Goal: Entertainment & Leisure: Browse casually

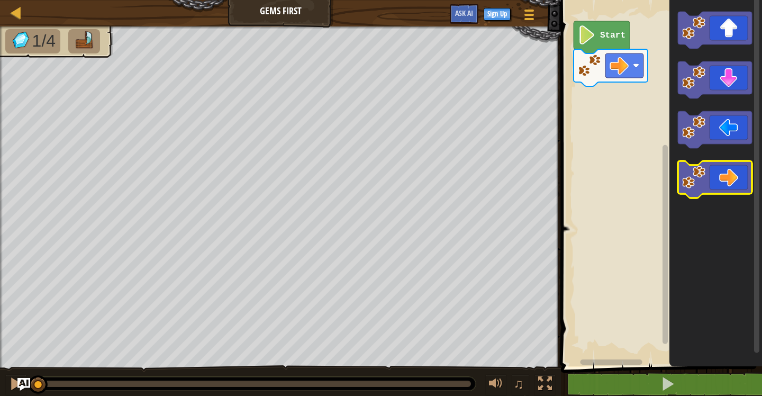
click at [733, 186] on icon "Blockly Workspace" at bounding box center [715, 179] width 74 height 37
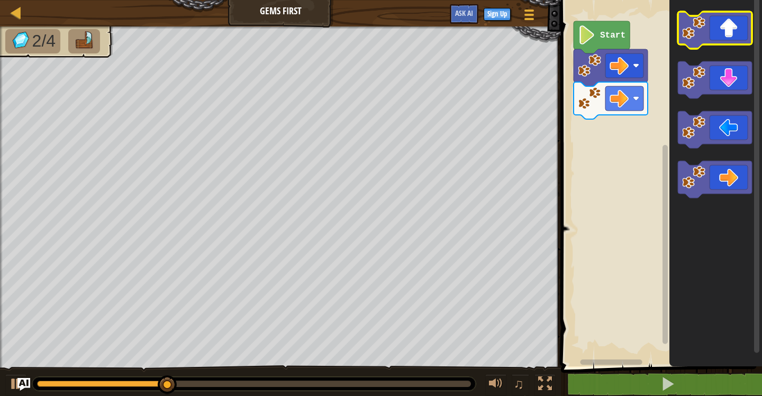
click at [719, 26] on icon "Blockly Workspace" at bounding box center [715, 30] width 74 height 37
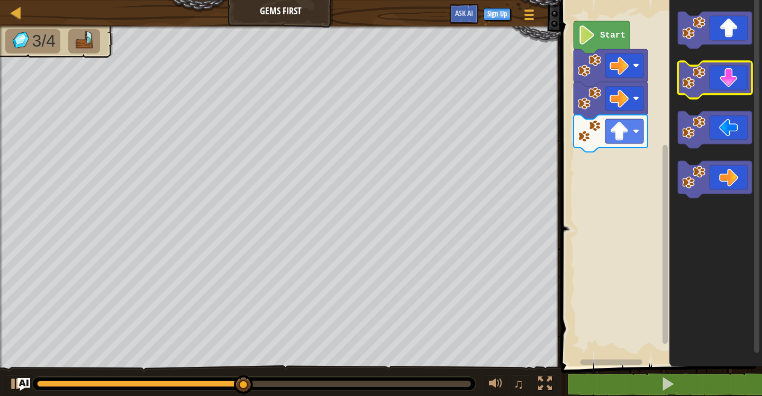
click at [721, 85] on icon "Blockly Workspace" at bounding box center [715, 79] width 74 height 37
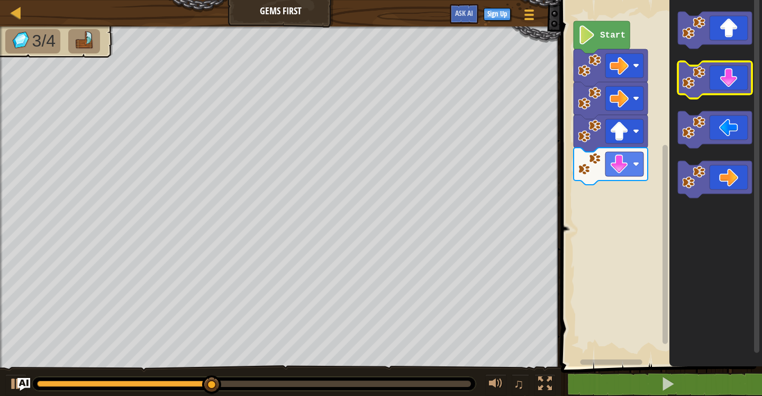
click at [721, 85] on icon "Blockly Workspace" at bounding box center [715, 79] width 74 height 37
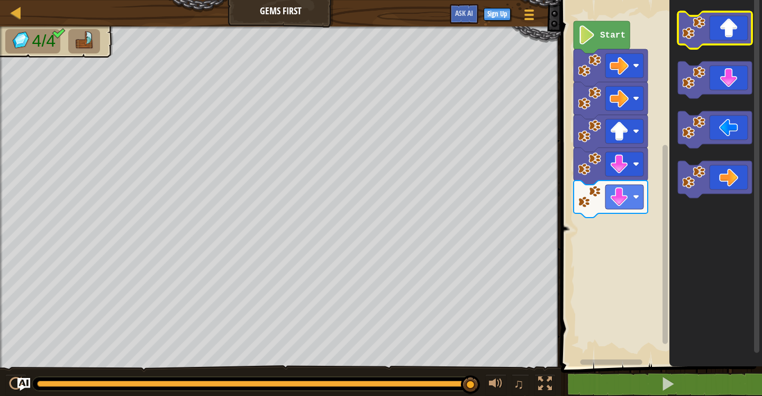
click at [719, 31] on icon "Blockly Workspace" at bounding box center [715, 30] width 74 height 37
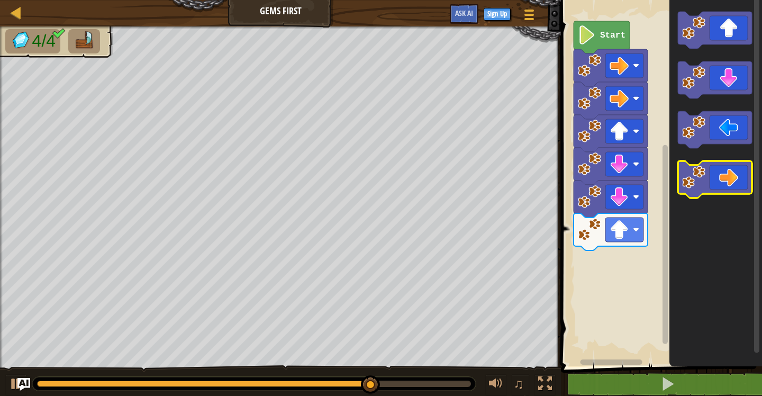
click at [725, 176] on icon "Blockly Workspace" at bounding box center [715, 179] width 74 height 37
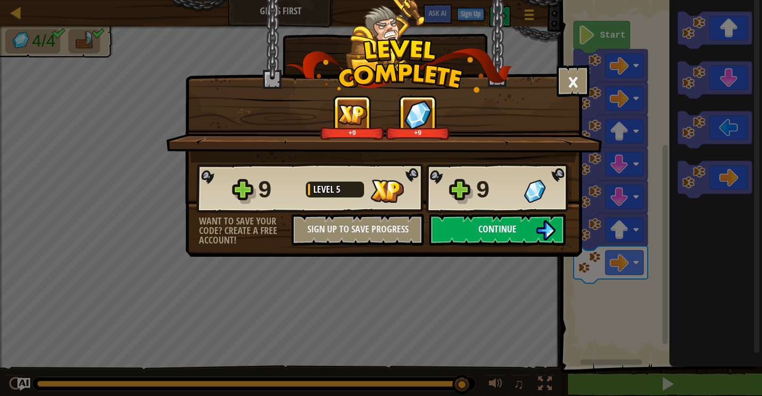
click at [478, 221] on button "Continue" at bounding box center [497, 230] width 137 height 32
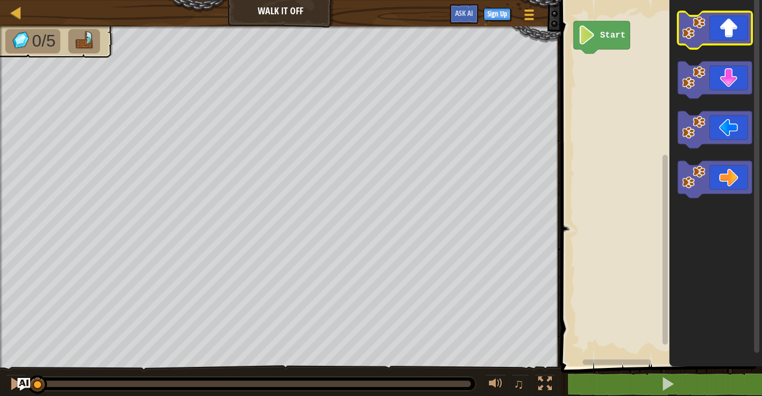
click at [723, 29] on icon "Blockly Workspace" at bounding box center [715, 30] width 74 height 37
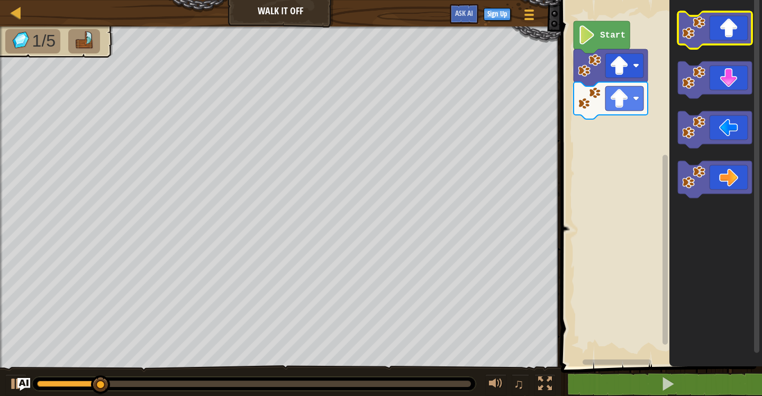
click at [723, 29] on icon "Blockly Workspace" at bounding box center [715, 30] width 74 height 37
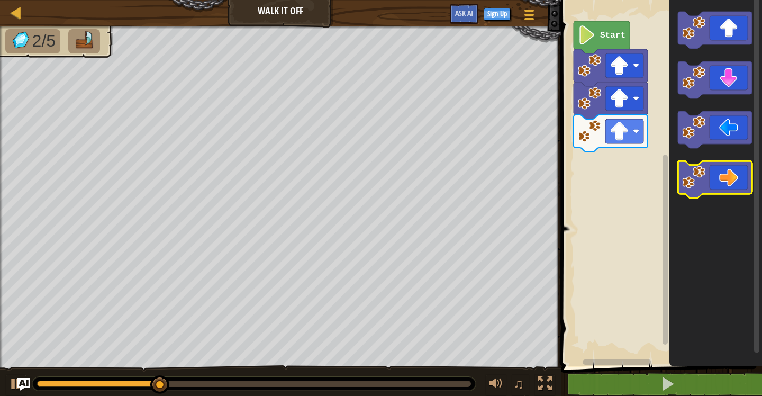
click at [726, 182] on icon "Blockly Workspace" at bounding box center [715, 179] width 74 height 37
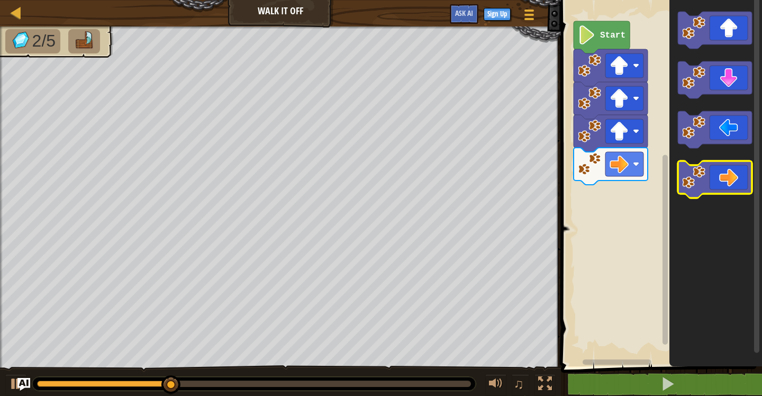
click at [726, 182] on icon "Blockly Workspace" at bounding box center [715, 179] width 74 height 37
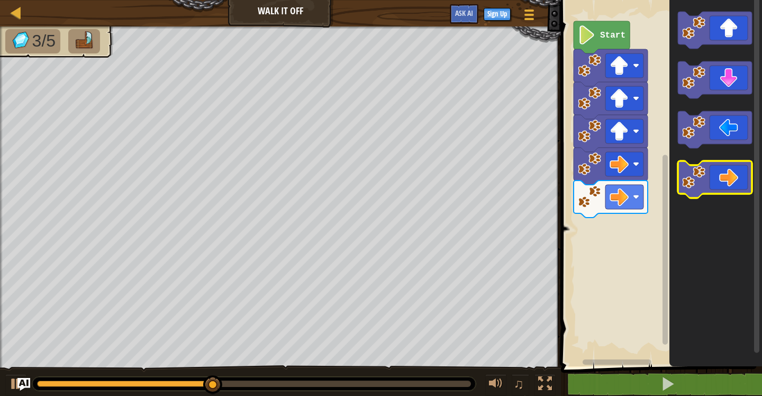
click at [726, 182] on icon "Blockly Workspace" at bounding box center [715, 179] width 74 height 37
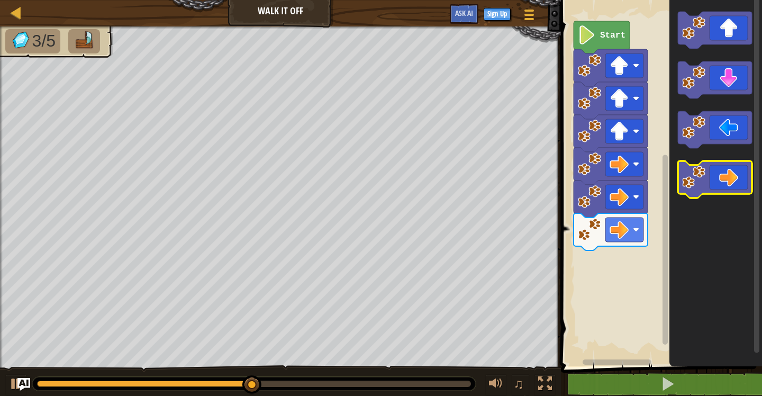
click at [726, 182] on icon "Blockly Workspace" at bounding box center [715, 179] width 74 height 37
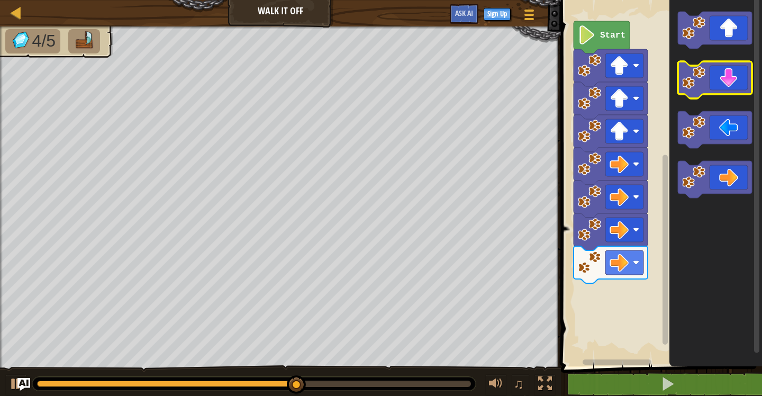
click at [725, 82] on icon "Blockly Workspace" at bounding box center [715, 79] width 74 height 37
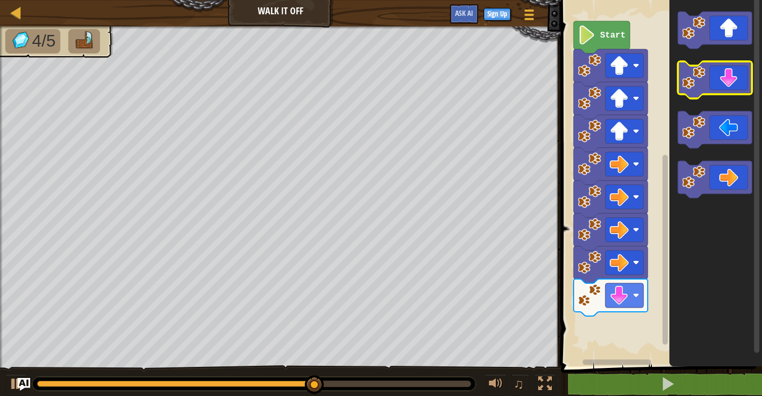
click at [725, 82] on icon "Blockly Workspace" at bounding box center [715, 79] width 74 height 37
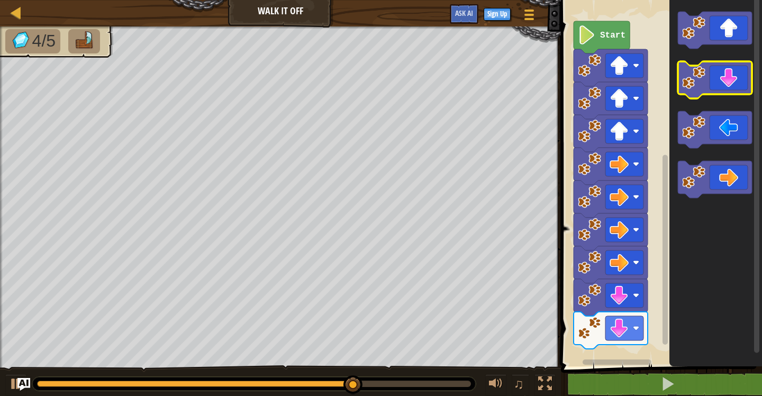
click at [725, 82] on icon "Blockly Workspace" at bounding box center [715, 79] width 74 height 37
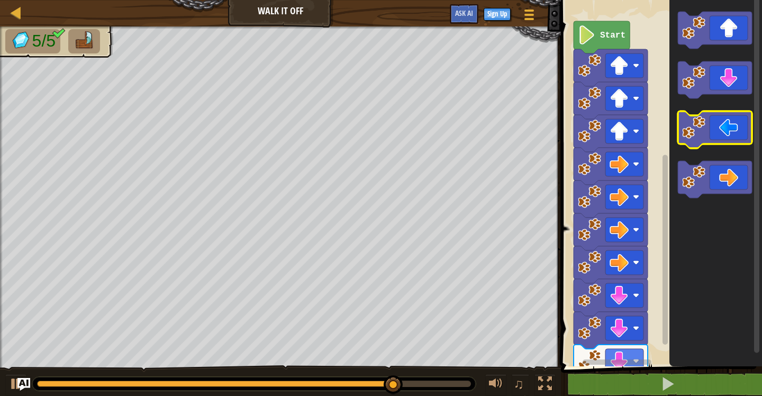
click at [714, 139] on icon "Blockly Workspace" at bounding box center [715, 129] width 74 height 37
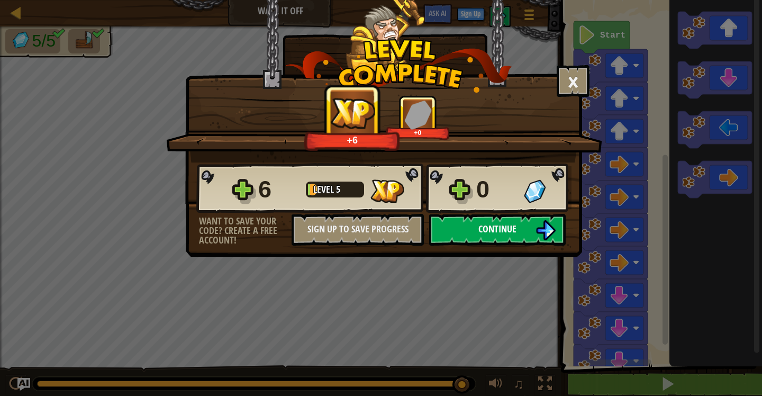
click at [501, 229] on span "Continue" at bounding box center [497, 228] width 38 height 13
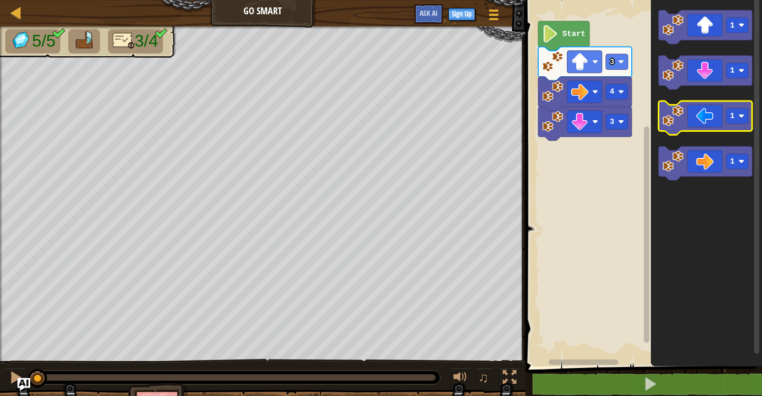
click at [711, 114] on icon "Blockly Workspace" at bounding box center [706, 118] width 94 height 34
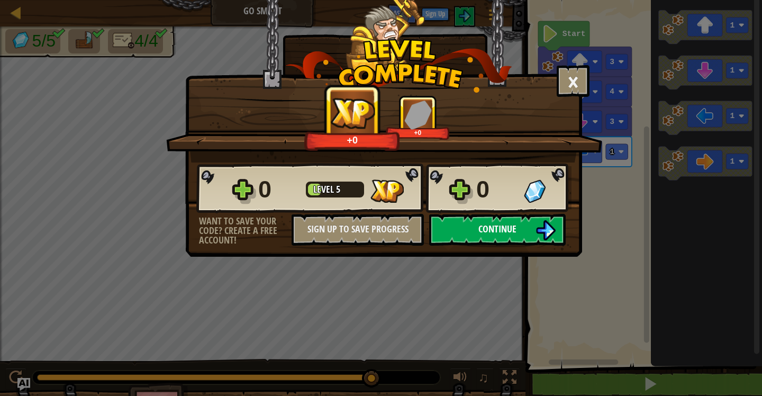
click at [493, 228] on span "Continue" at bounding box center [497, 228] width 38 height 13
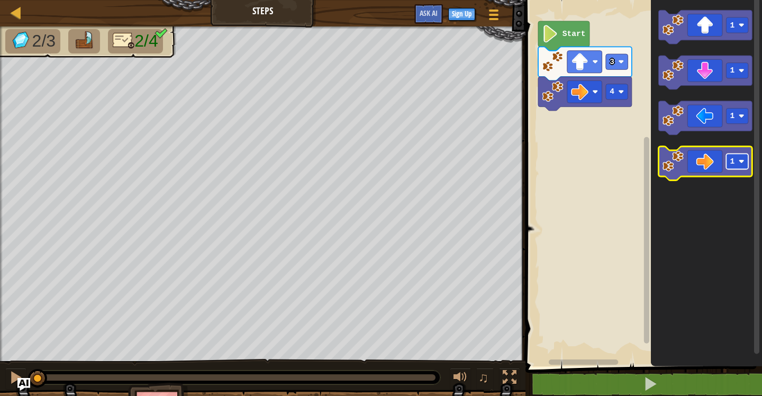
click at [738, 162] on rect "Blockly Workspace" at bounding box center [738, 160] width 22 height 15
click at [702, 163] on icon "Blockly Workspace" at bounding box center [706, 164] width 94 height 34
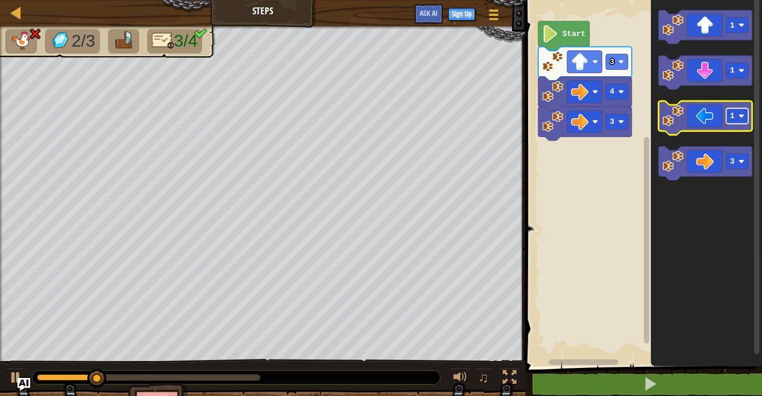
click at [743, 115] on image "Blockly Workspace" at bounding box center [742, 116] width 6 height 6
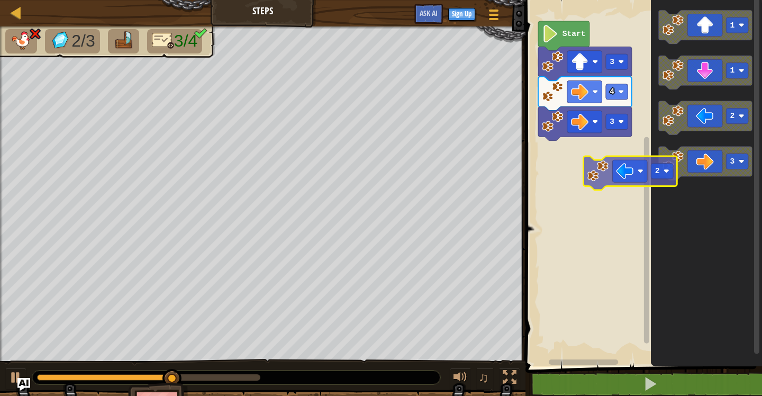
click at [598, 196] on div "4 3 3 Start 1 1 2 3 2" at bounding box center [642, 181] width 240 height 372
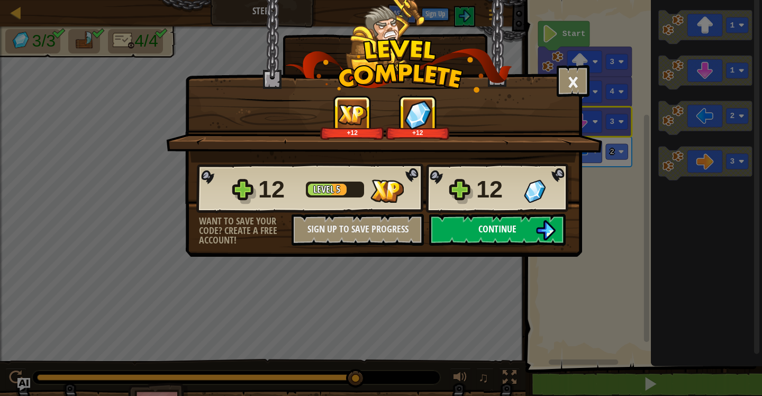
click at [496, 229] on span "Continue" at bounding box center [497, 228] width 38 height 13
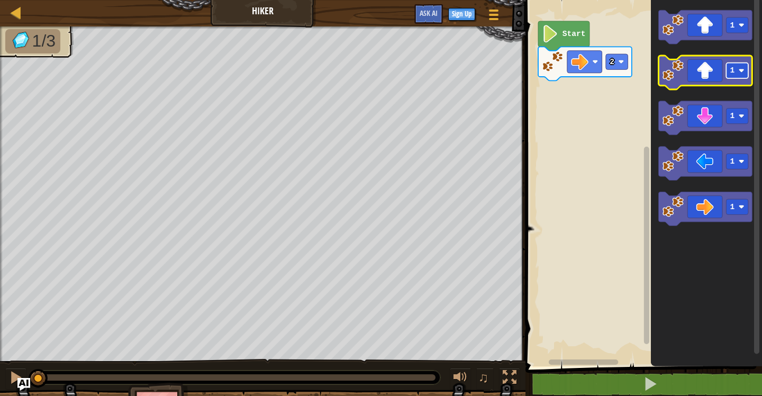
click at [740, 71] on image "Blockly Workspace" at bounding box center [742, 71] width 6 height 6
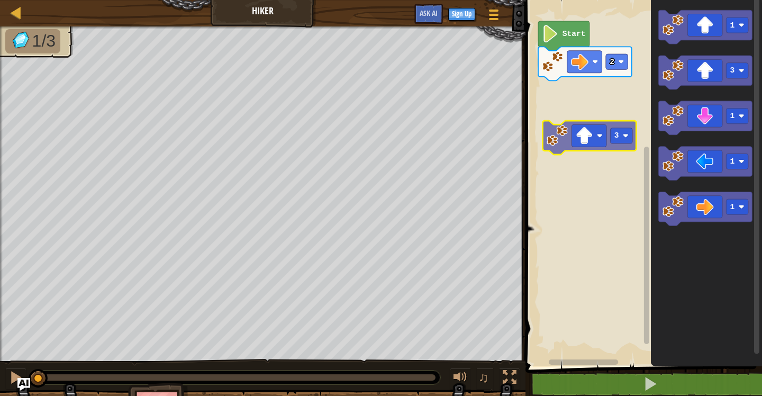
click at [565, 131] on div "2 Start 1 3 1 1 1 3" at bounding box center [642, 181] width 240 height 372
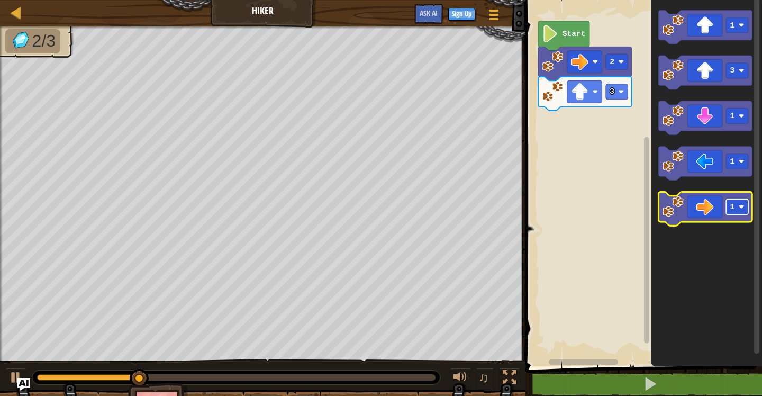
click at [729, 207] on rect "Blockly Workspace" at bounding box center [738, 206] width 22 height 15
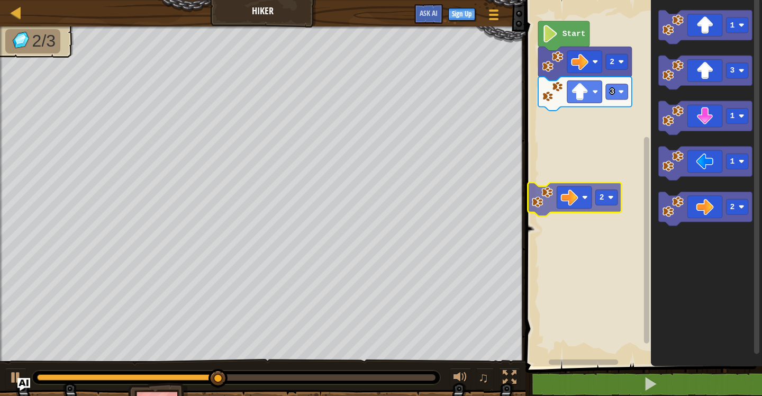
click at [578, 205] on div "3 2 Start 1 3 1 1 2 2" at bounding box center [642, 181] width 240 height 372
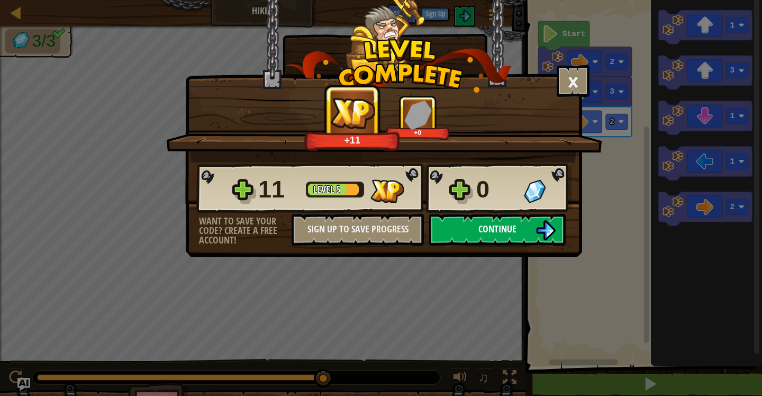
click at [474, 238] on button "Continue" at bounding box center [497, 230] width 137 height 32
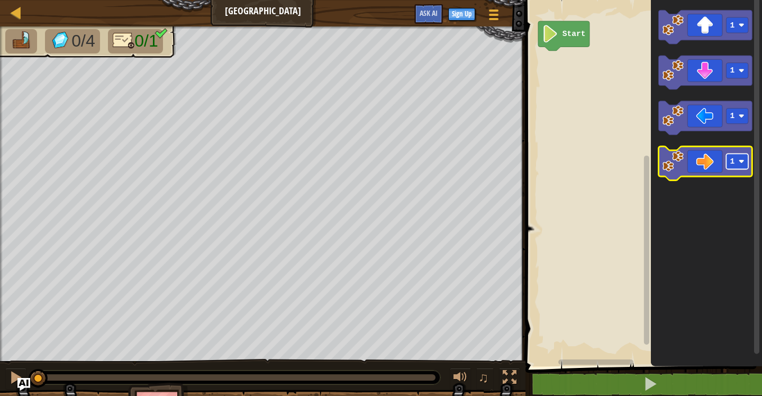
click at [741, 158] on rect "Blockly Workspace" at bounding box center [738, 160] width 22 height 15
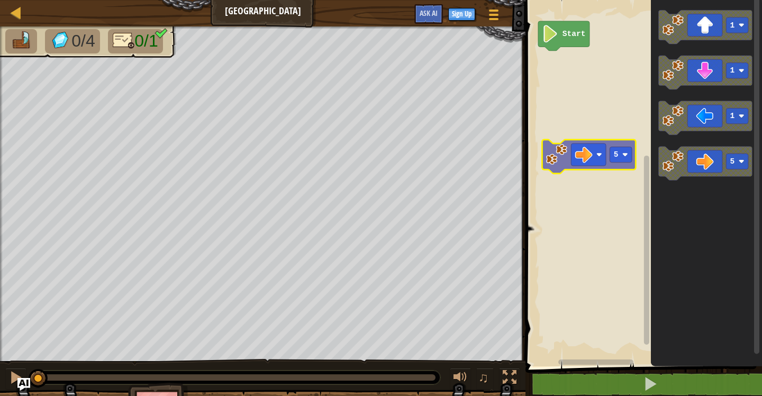
click at [593, 156] on div "Start 1 1 1 5 5" at bounding box center [642, 181] width 240 height 372
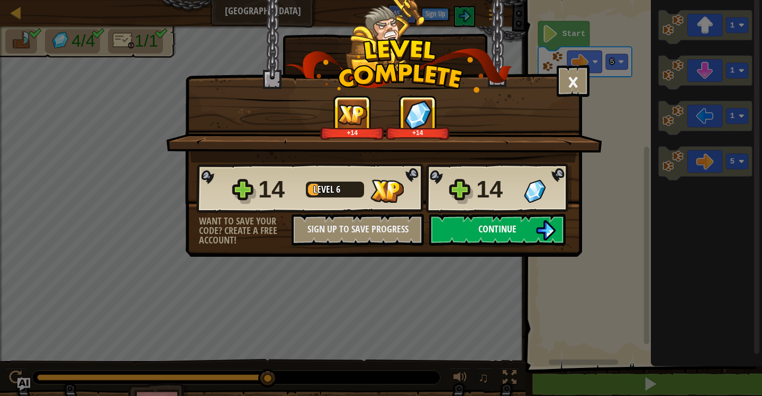
click at [493, 227] on span "Continue" at bounding box center [497, 228] width 38 height 13
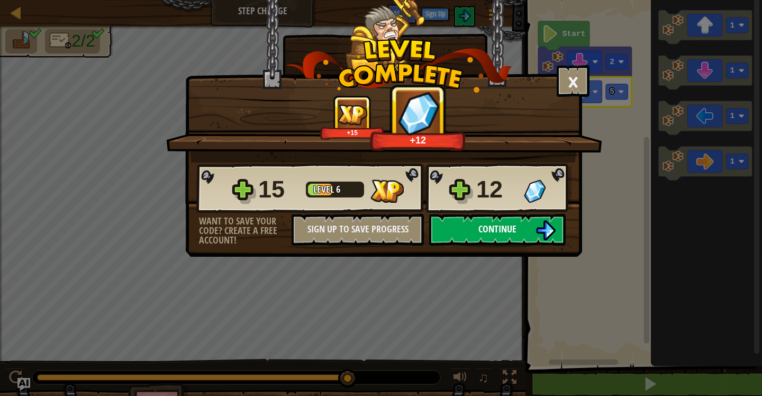
click at [517, 231] on span "Continue" at bounding box center [497, 228] width 38 height 13
